Goal: Task Accomplishment & Management: Manage account settings

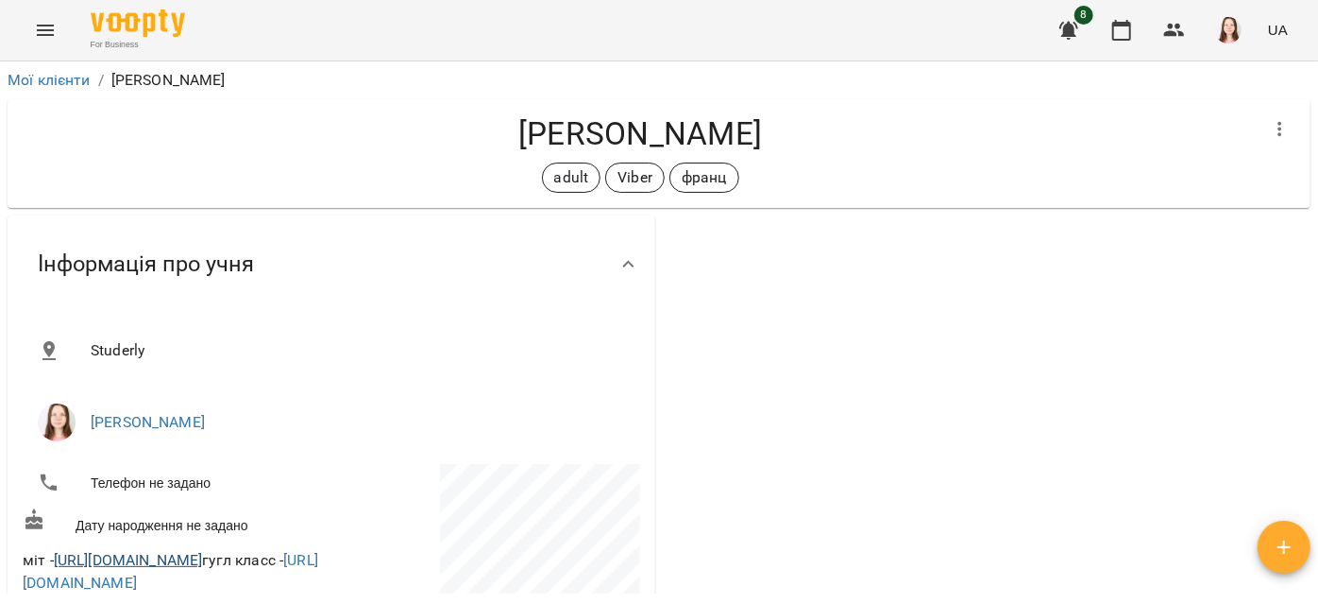
scroll to position [137, 0]
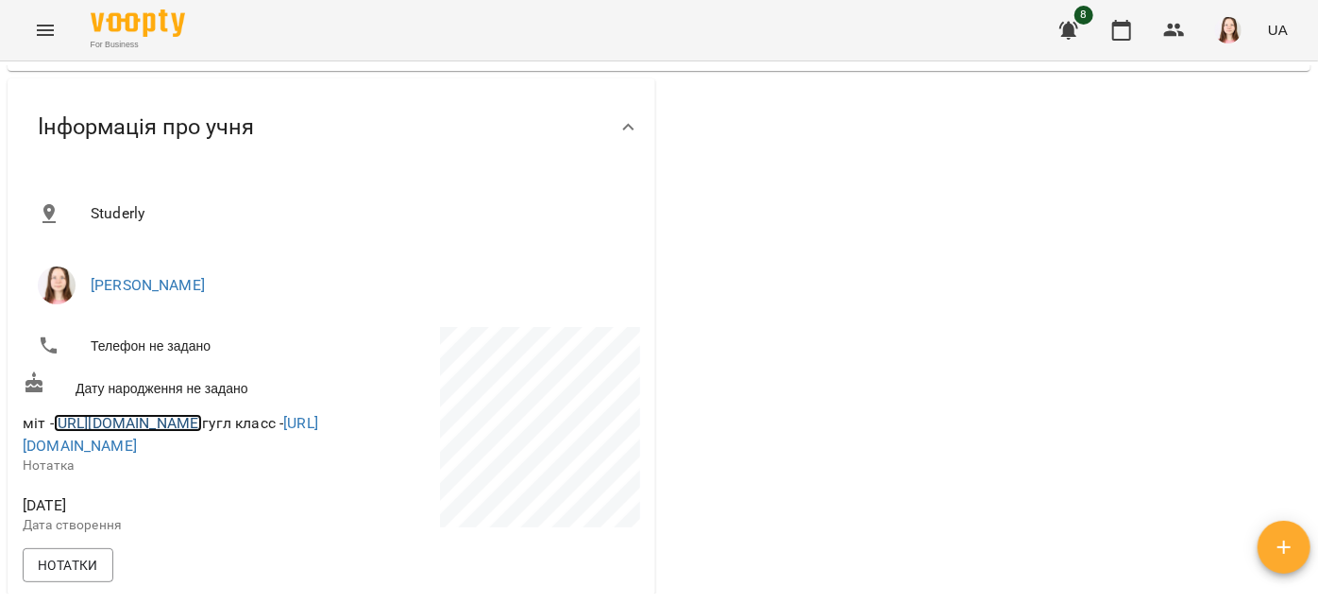
click at [203, 416] on link "[URL][DOMAIN_NAME]" at bounding box center [128, 423] width 149 height 18
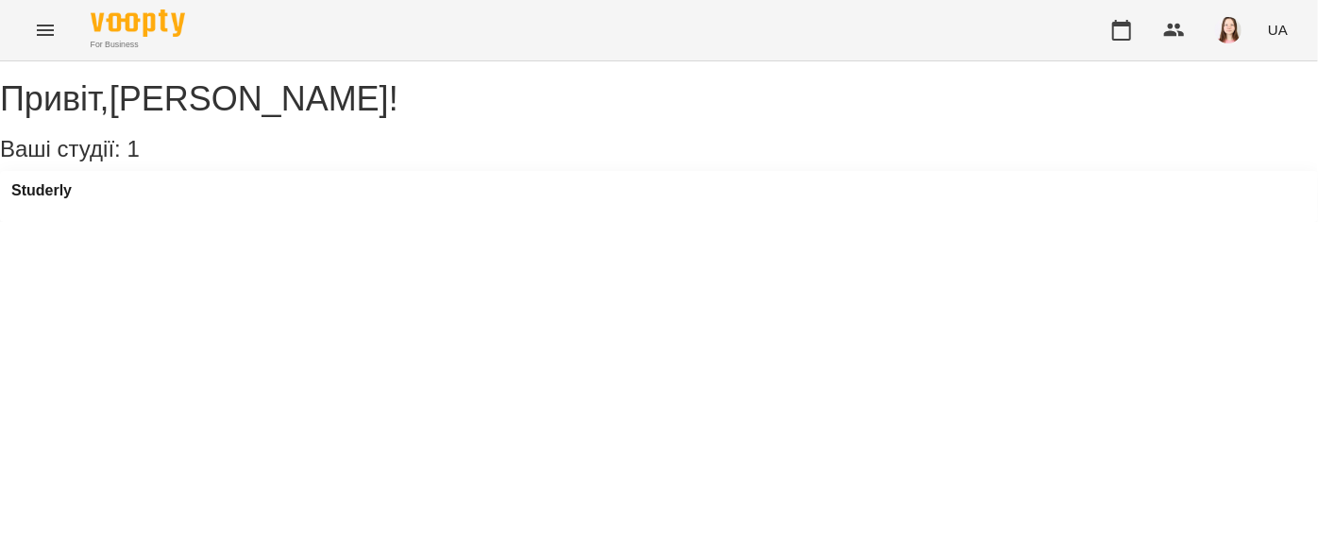
click at [62, 211] on div "Studerly" at bounding box center [41, 196] width 60 height 28
click at [64, 199] on h3 "Studerly" at bounding box center [41, 190] width 60 height 17
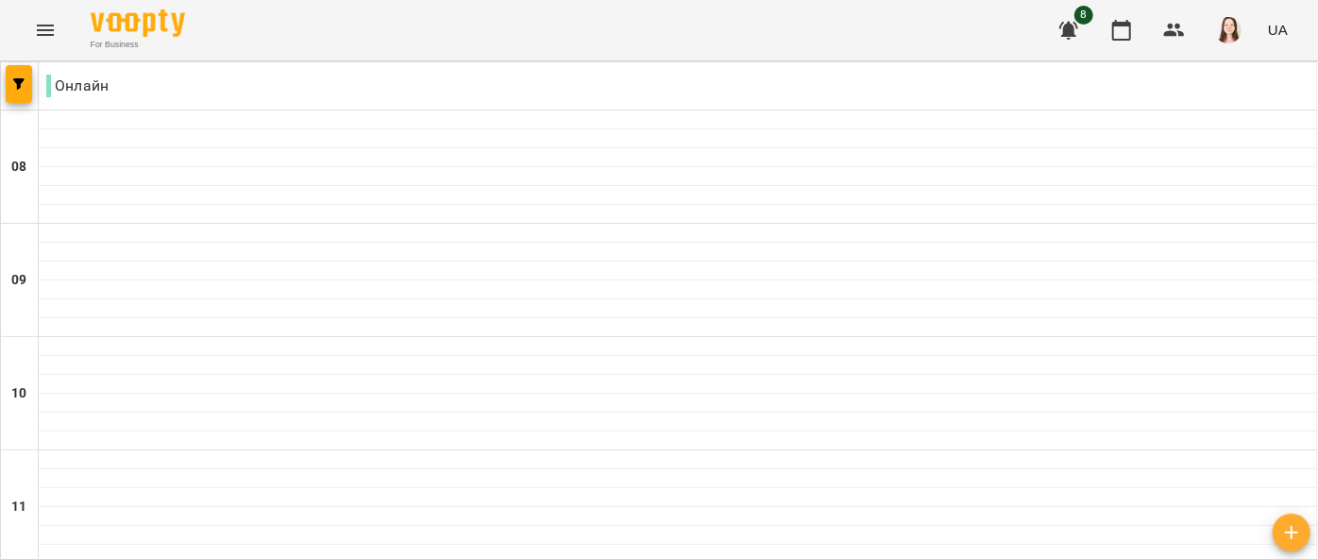
scroll to position [1489, 0]
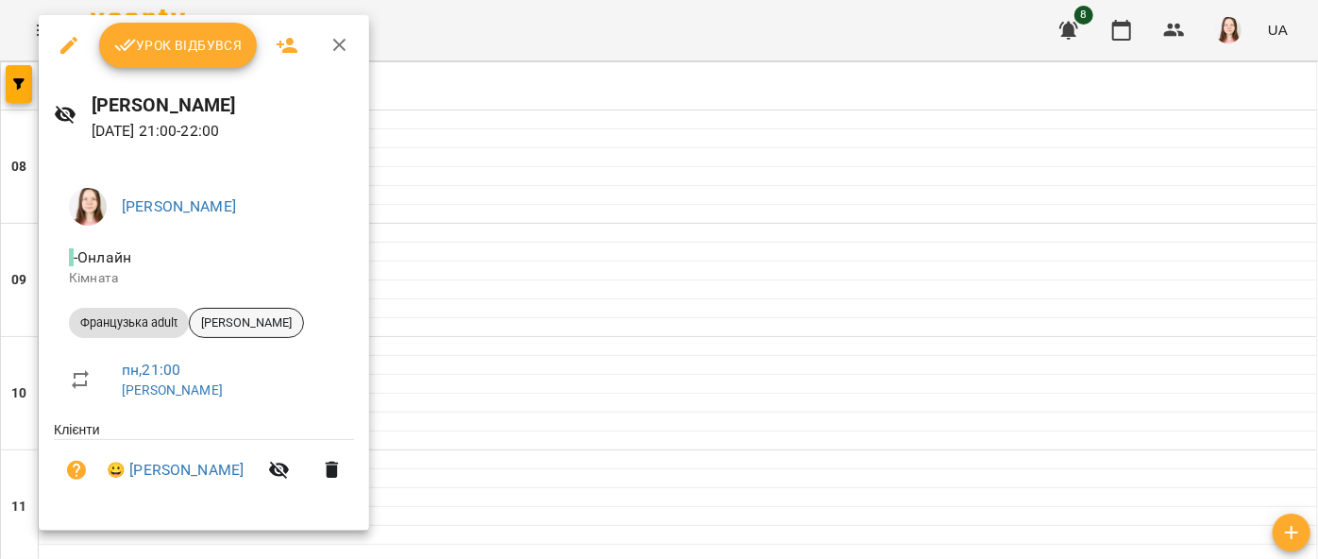
click at [251, 310] on div "[PERSON_NAME]" at bounding box center [246, 323] width 115 height 30
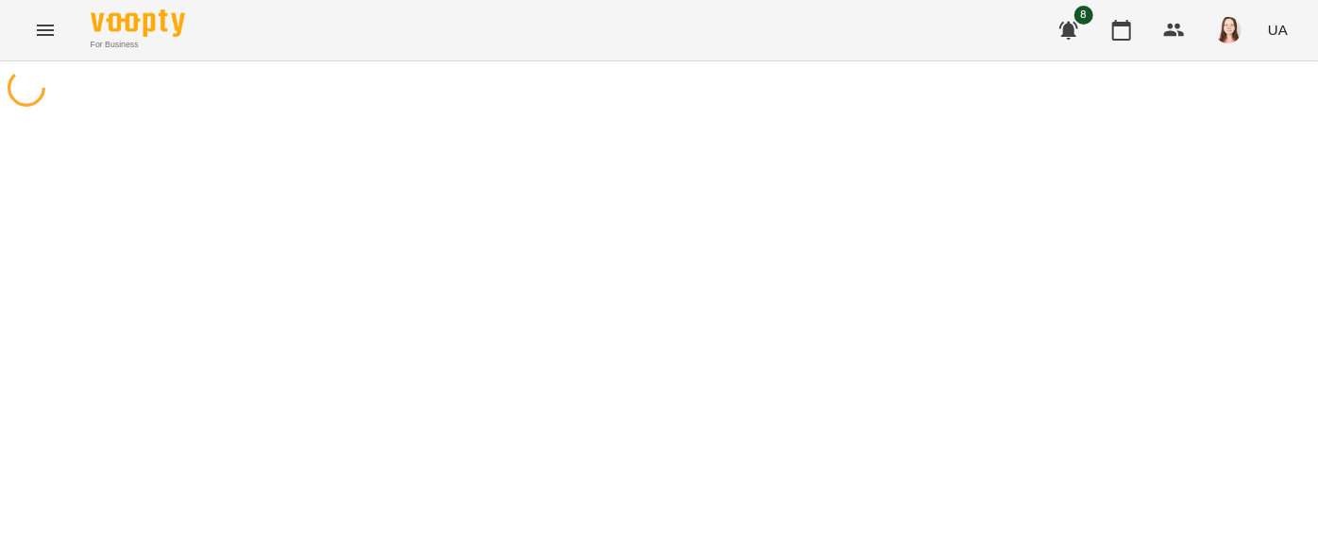
click at [256, 321] on div at bounding box center [659, 340] width 1318 height 559
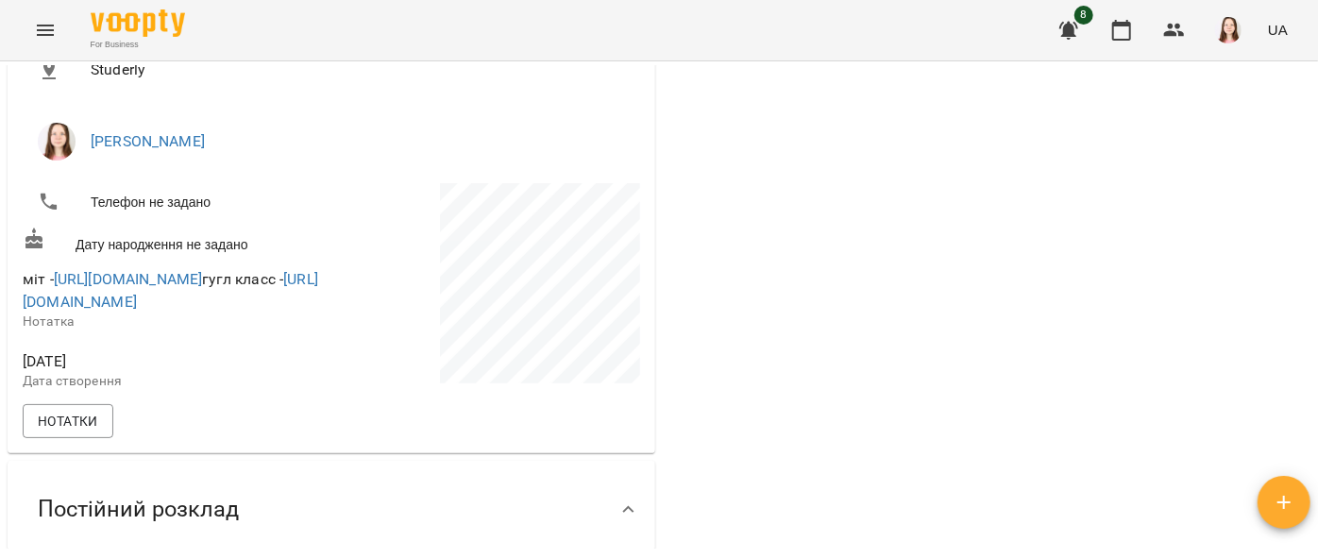
scroll to position [343, 0]
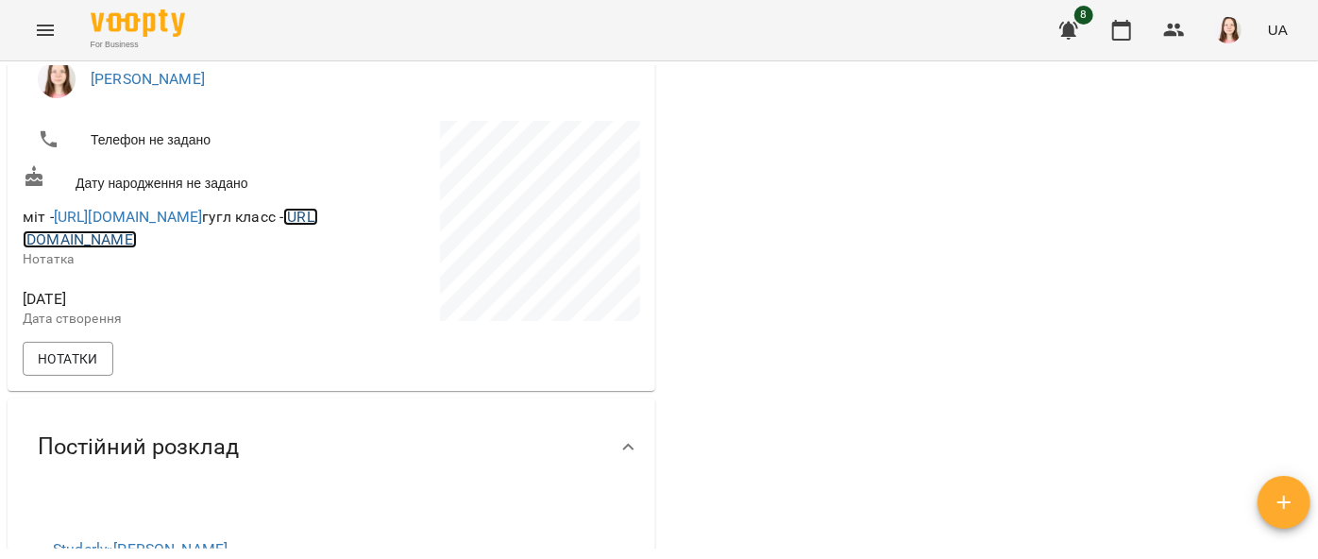
click at [209, 248] on link "[URL][DOMAIN_NAME]" at bounding box center [171, 228] width 296 height 41
